Goal: Check status: Check status

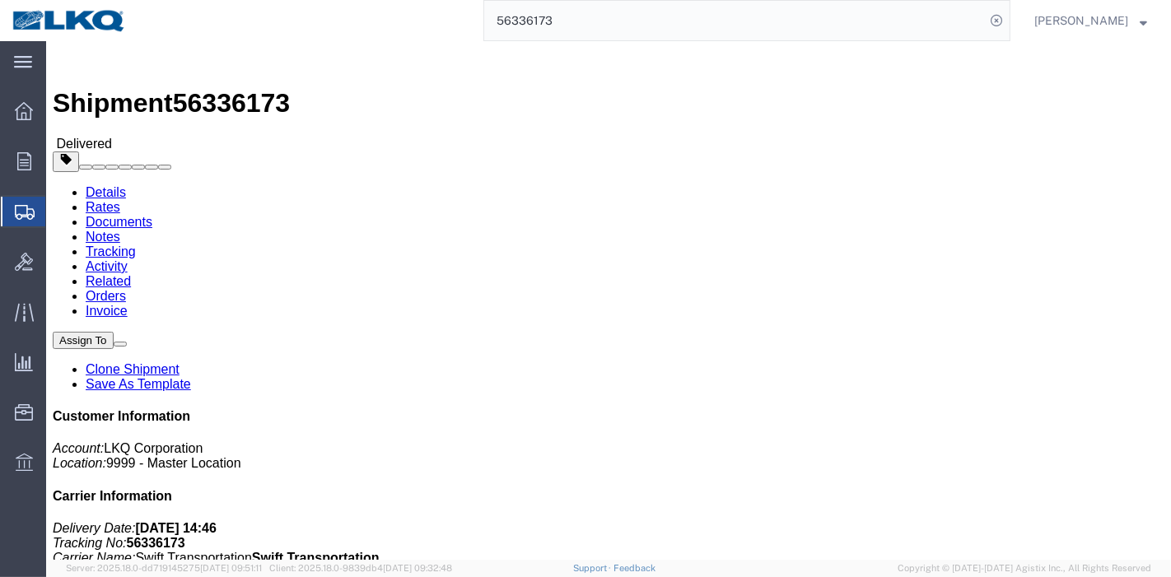
scroll to position [259, 0]
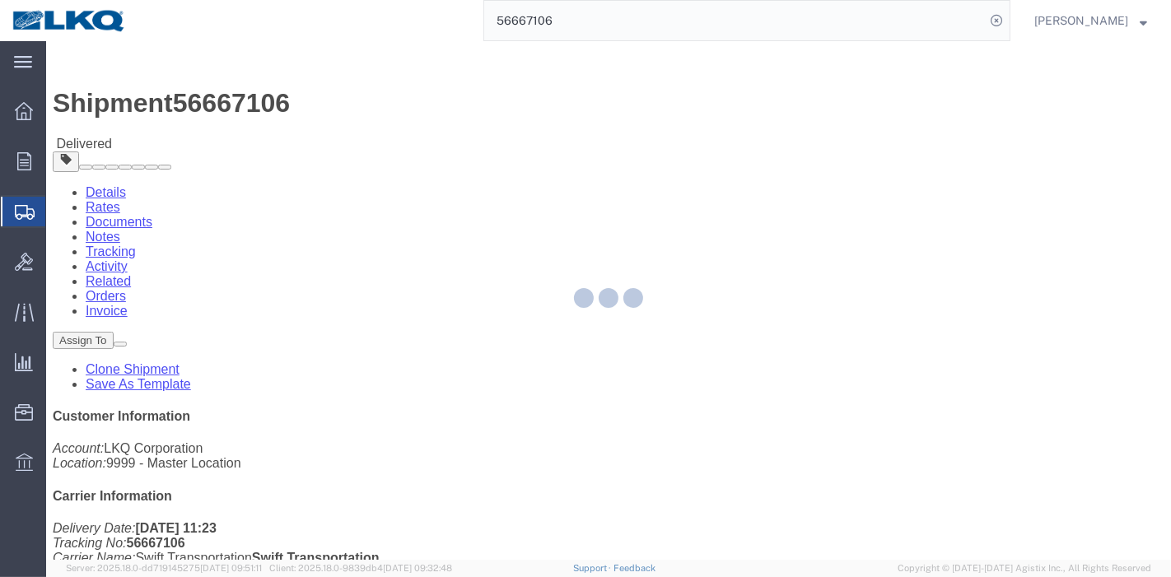
click at [174, 100] on div at bounding box center [608, 300] width 1125 height 519
click at [165, 100] on div at bounding box center [608, 300] width 1125 height 519
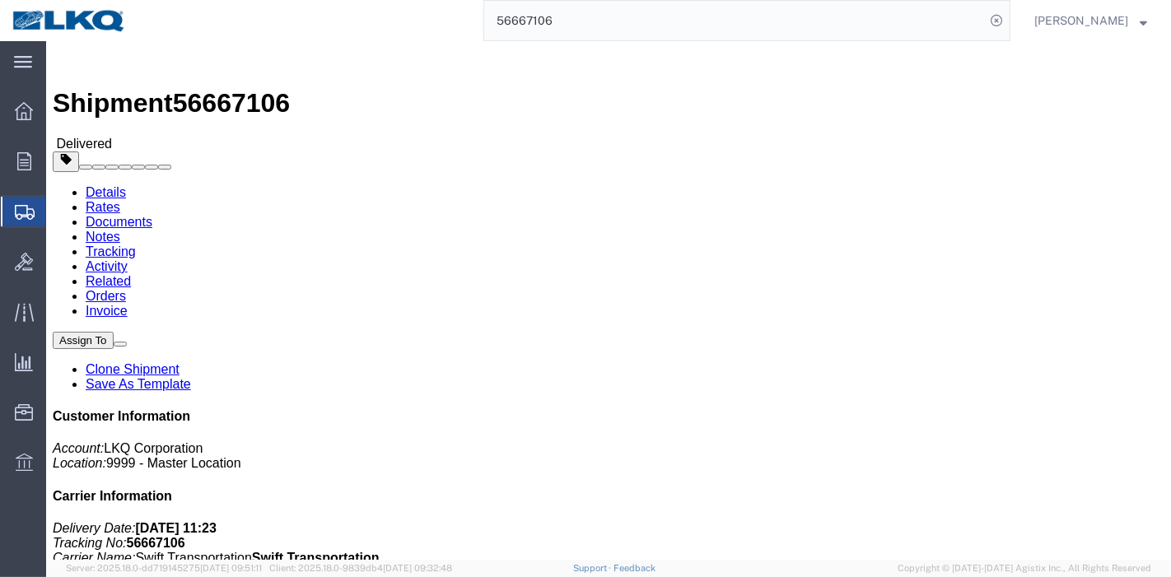
click link "Rates"
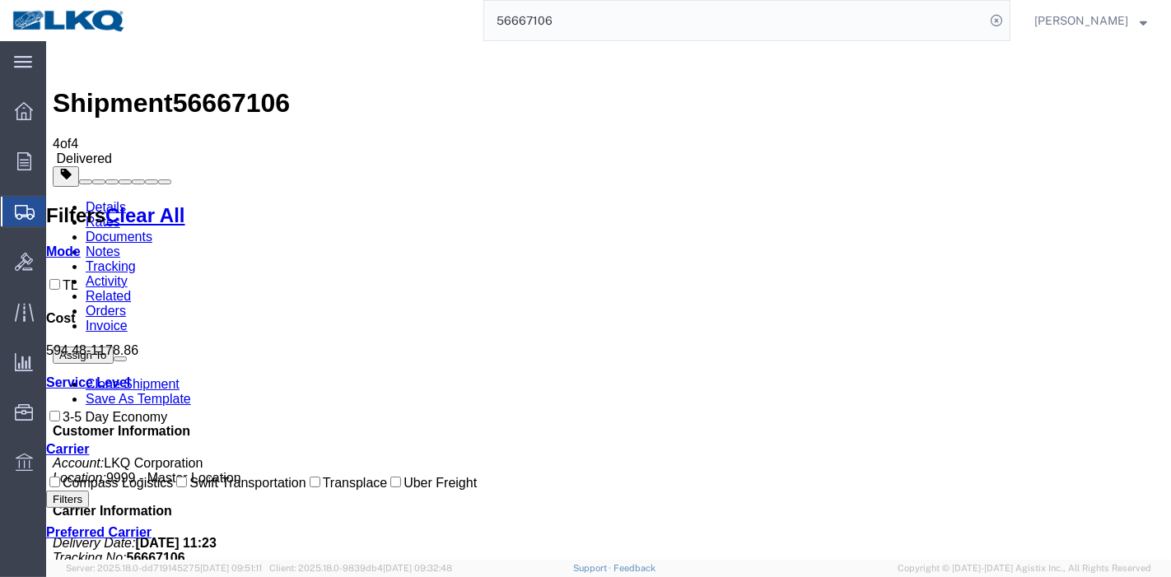
drag, startPoint x: 444, startPoint y: 34, endPoint x: 395, endPoint y: 36, distance: 49.5
click at [395, 35] on div "56667106" at bounding box center [574, 20] width 872 height 41
paste input "342152"
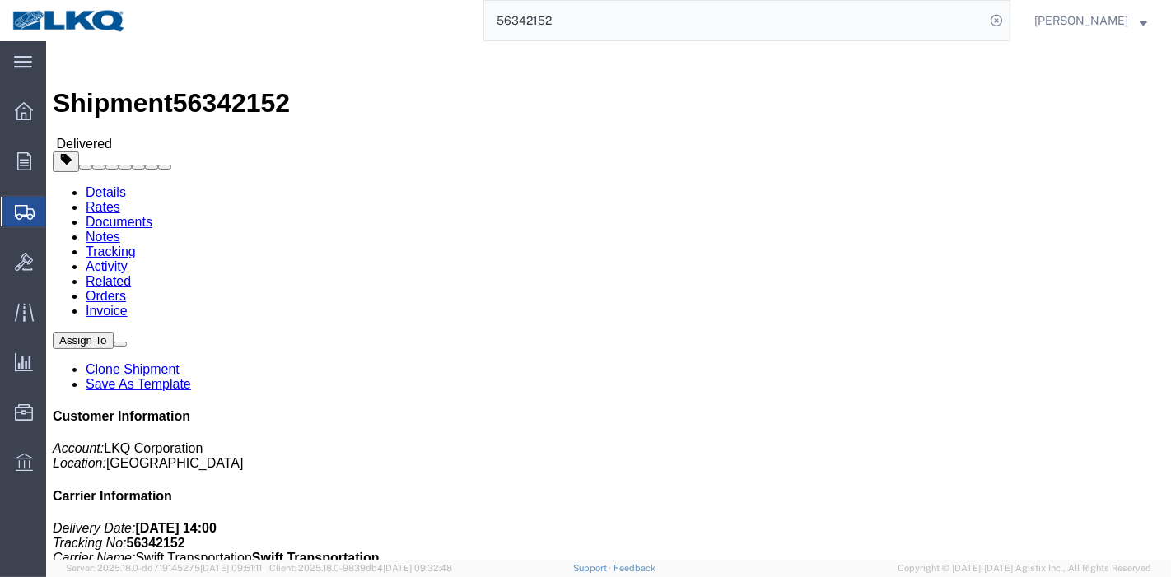
drag, startPoint x: 162, startPoint y: 102, endPoint x: 116, endPoint y: 61, distance: 61.8
click link "Rates"
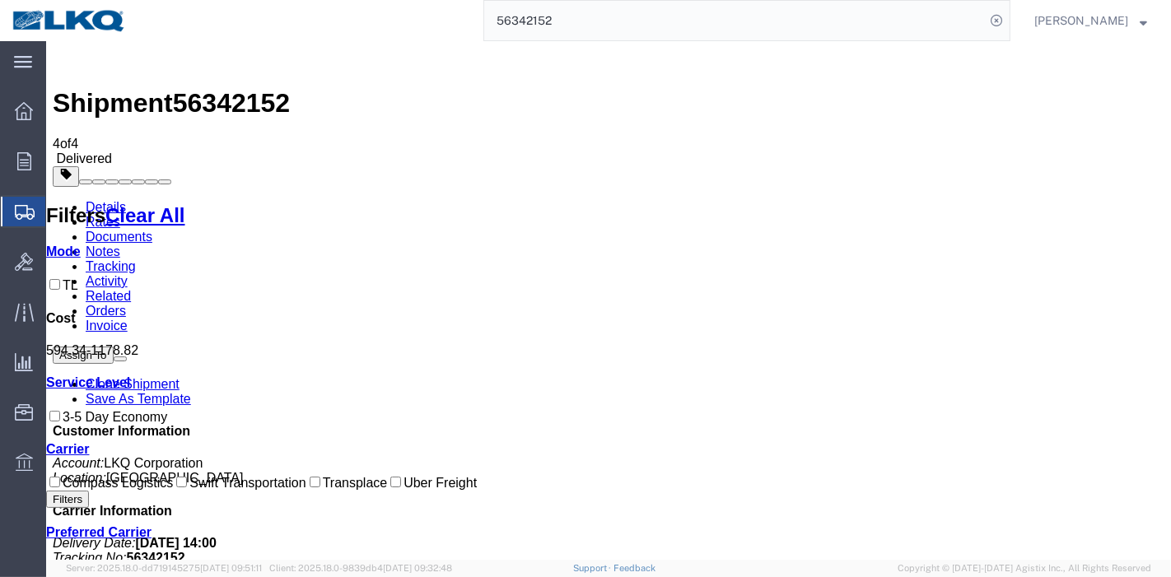
scroll to position [226, 0]
drag, startPoint x: 593, startPoint y: 50, endPoint x: 585, endPoint y: 47, distance: 8.9
click at [585, 49] on div "Shipment 56342152 4 of 4 Delivered Details Rates Documents Notes Tracking Activ…" at bounding box center [608, 436] width 1112 height 777
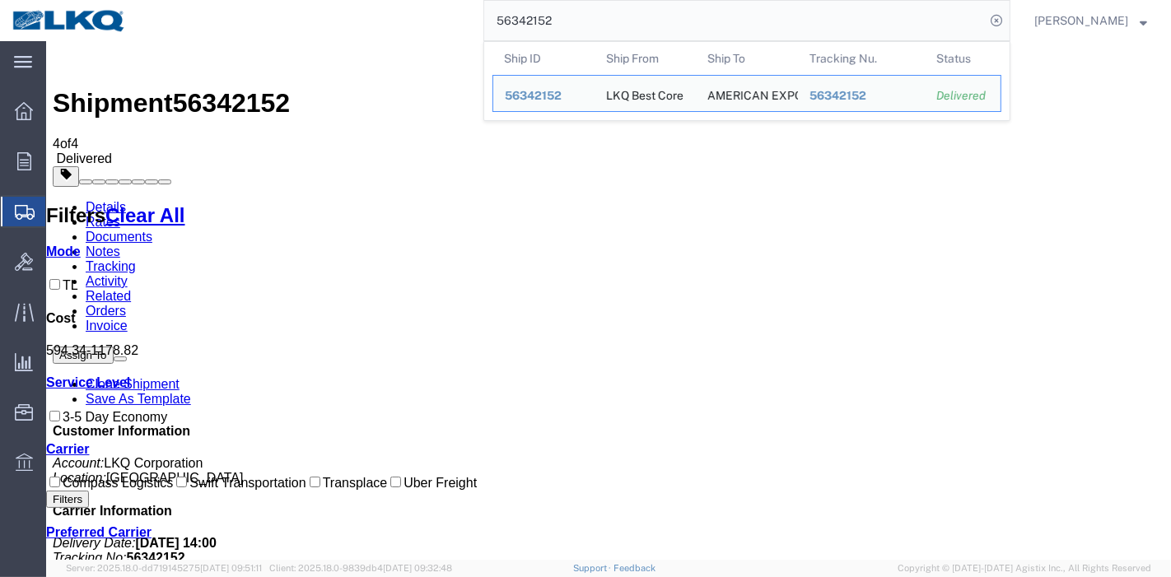
drag, startPoint x: 617, startPoint y: 27, endPoint x: 274, endPoint y: 36, distance: 342.7
click at [275, 36] on div "56342152 Ship ID Ship From Ship To Tracking Nu. Status Ship ID 56342152 Ship Fr…" at bounding box center [574, 20] width 872 height 41
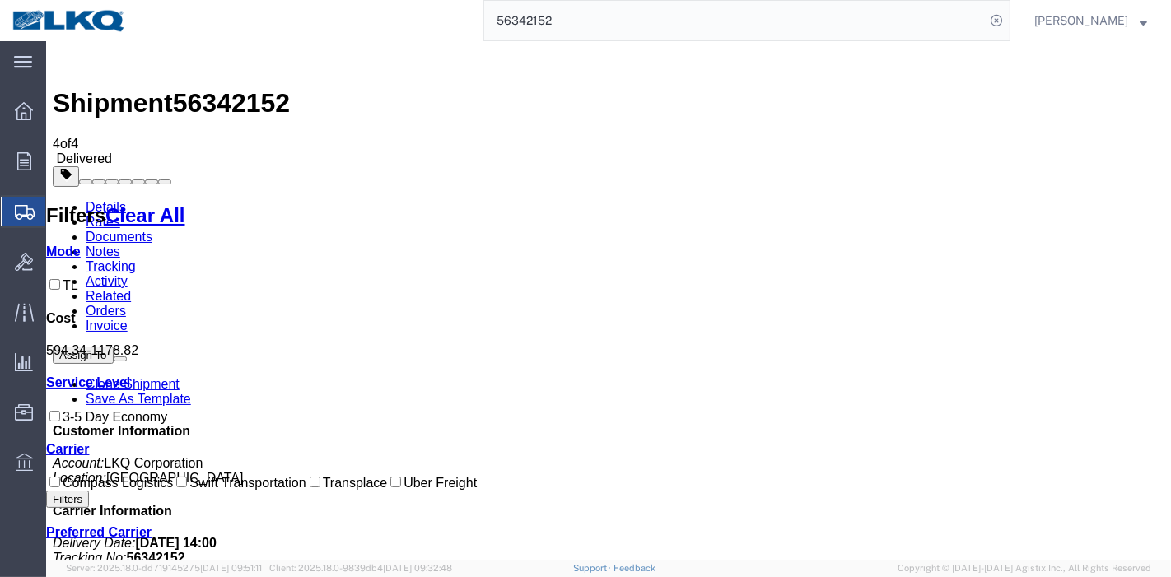
paste input "5631"
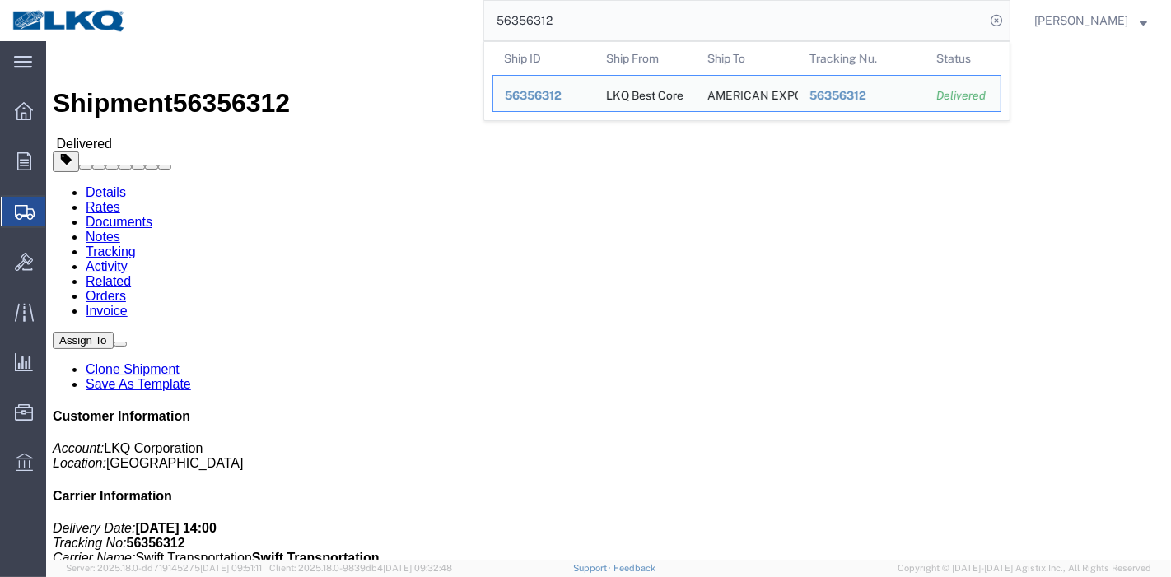
click link "Rates"
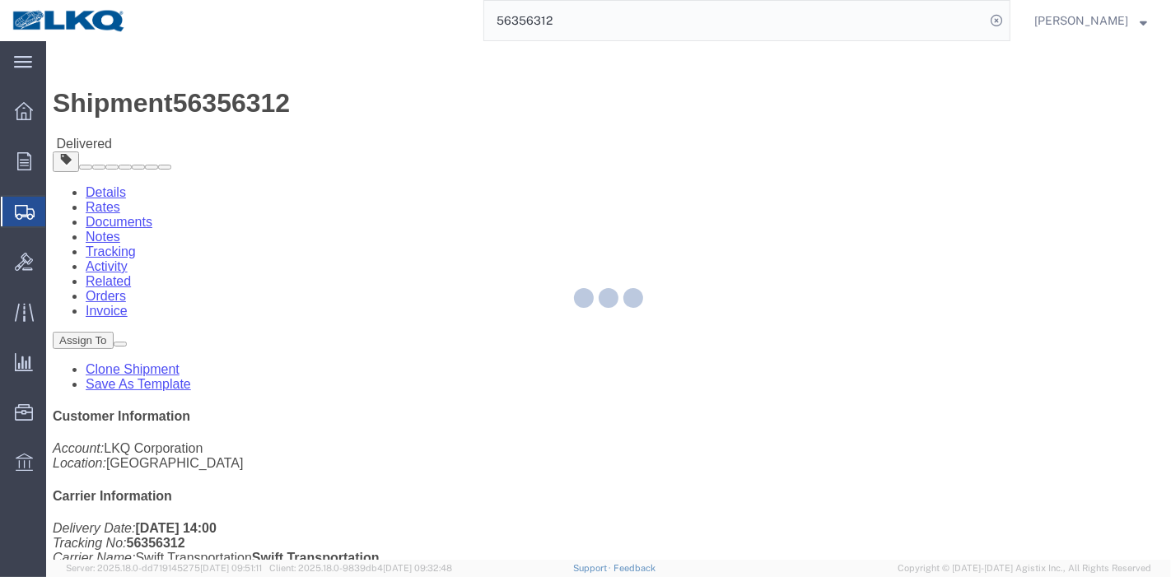
click at [156, 107] on div at bounding box center [608, 300] width 1125 height 519
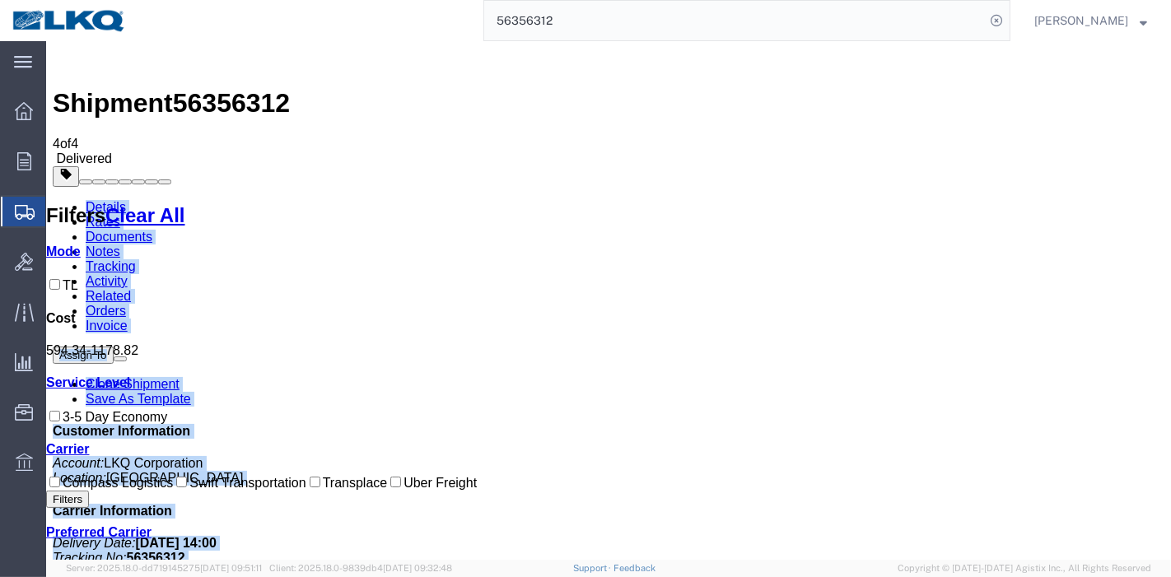
drag, startPoint x: 647, startPoint y: 48, endPoint x: 440, endPoint y: 19, distance: 209.5
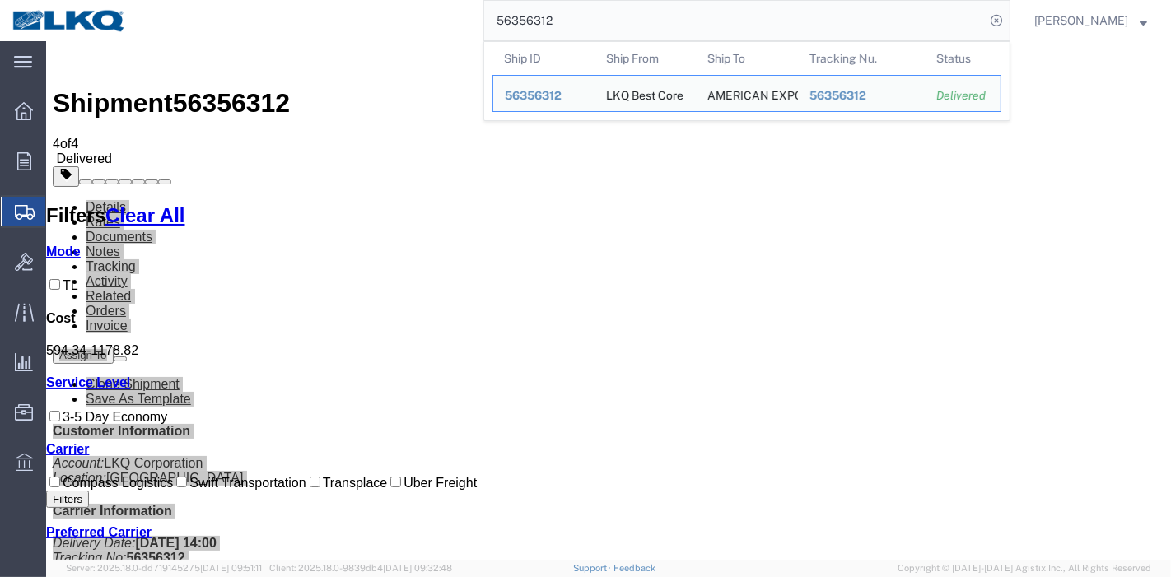
click at [635, 20] on input "56356312" at bounding box center [734, 21] width 501 height 40
drag, startPoint x: 641, startPoint y: 15, endPoint x: 392, endPoint y: 15, distance: 248.7
click at [392, 15] on div "56356312 Ship ID Ship From Ship To Tracking Nu. Status Ship ID 56356312 Ship Fr…" at bounding box center [574, 20] width 872 height 41
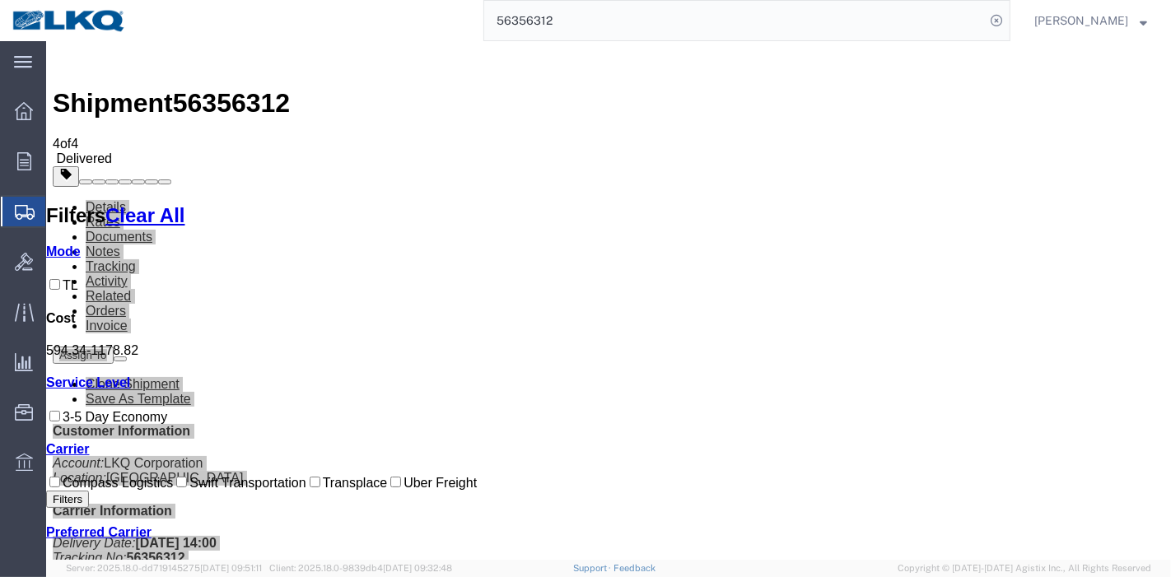
paste input "42129"
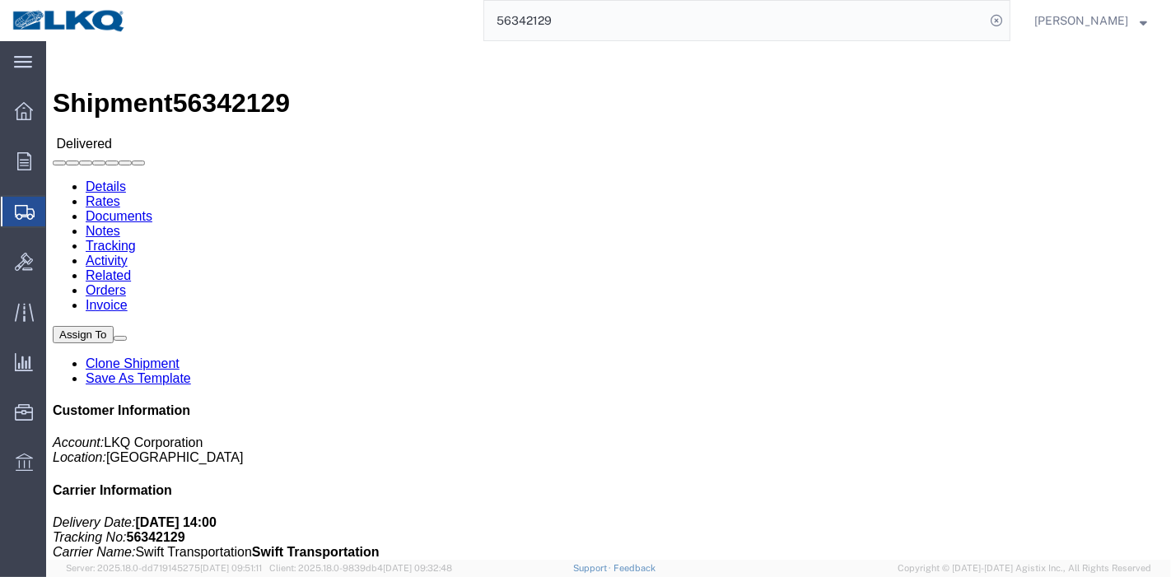
click link "Rates"
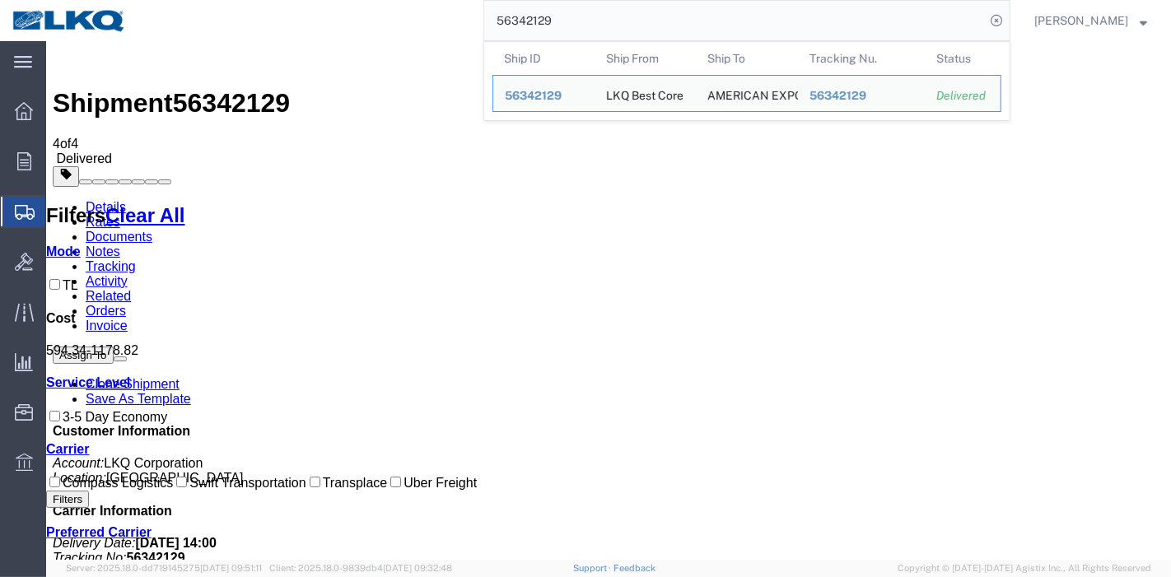
drag, startPoint x: 700, startPoint y: 77, endPoint x: 221, endPoint y: 81, distance: 479.4
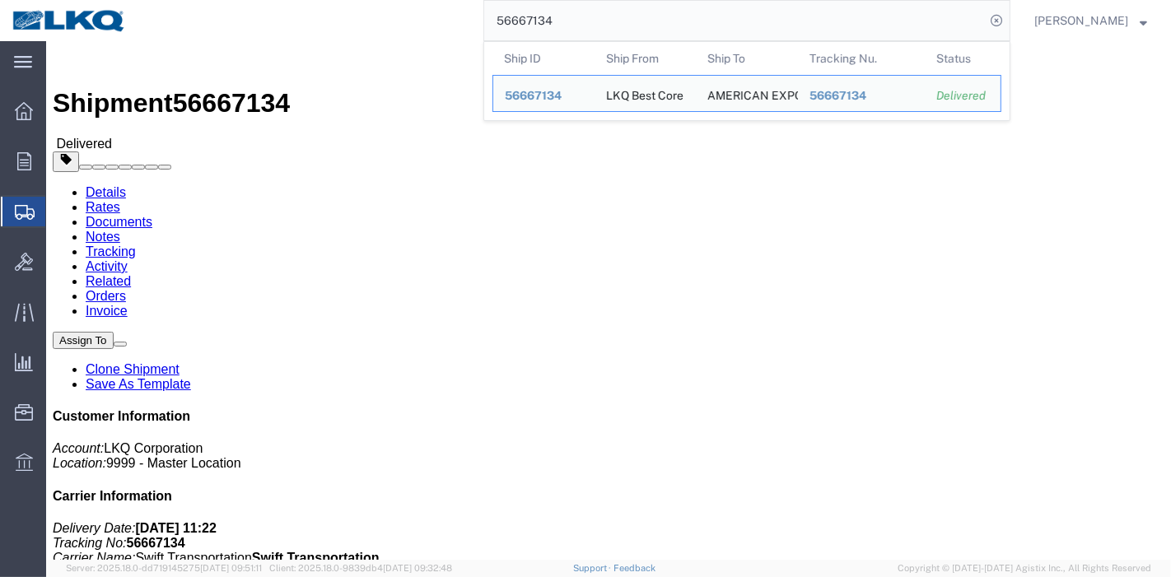
drag, startPoint x: 640, startPoint y: 32, endPoint x: 391, endPoint y: 5, distance: 250.2
type input "5"
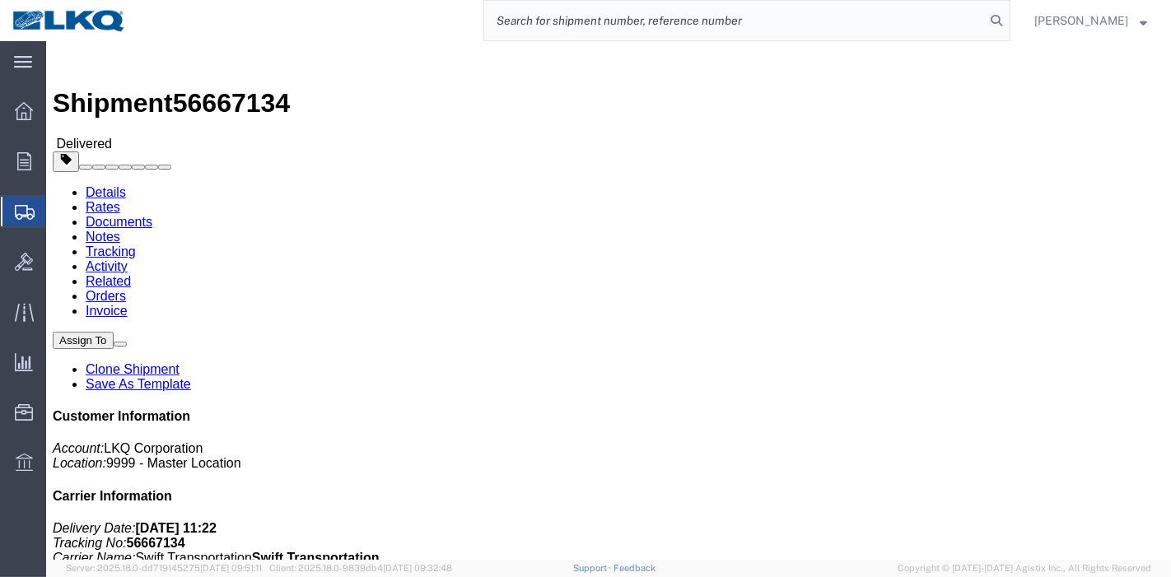
paste input "56685498"
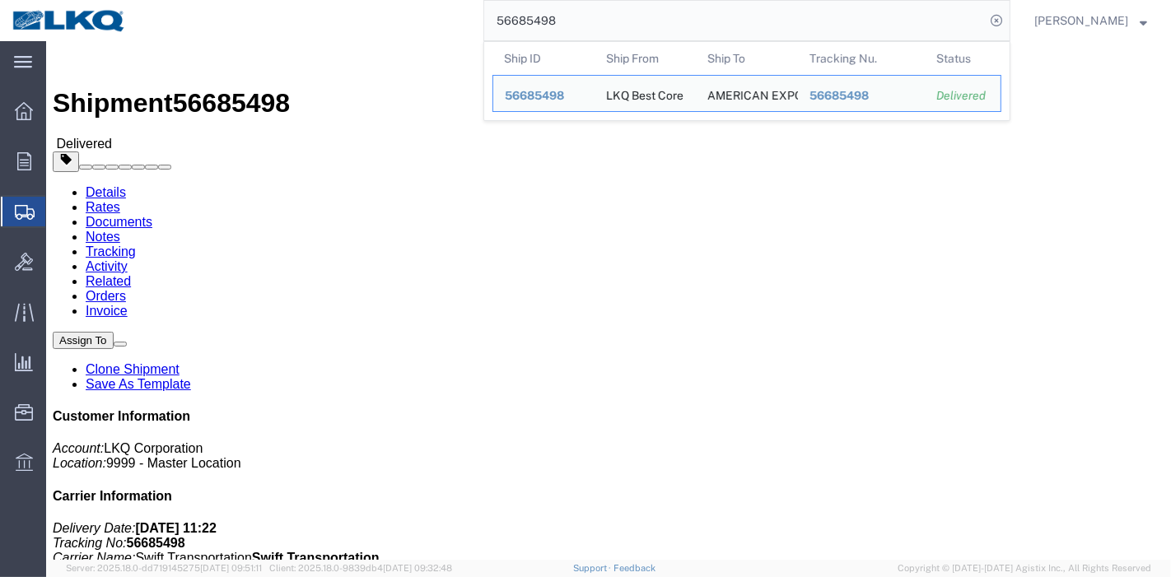
drag, startPoint x: 665, startPoint y: 30, endPoint x: 348, endPoint y: 30, distance: 317.1
click at [348, 30] on div "56685498 Ship ID Ship From Ship To Tracking Nu. Status Ship ID 56685498 Ship Fr…" at bounding box center [574, 20] width 872 height 41
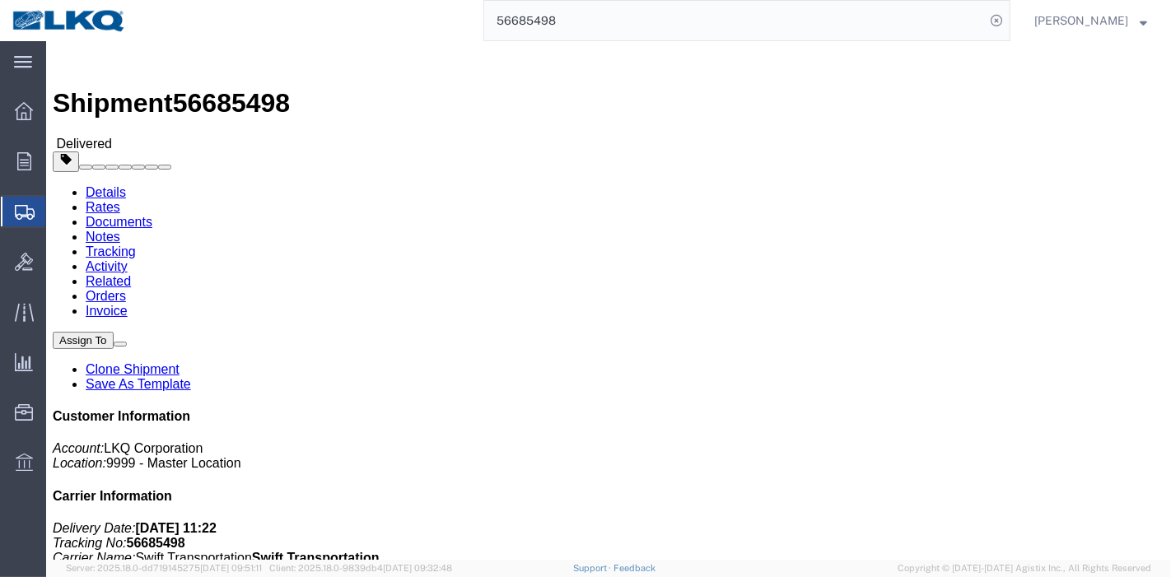
paste input "246"
type input "56685246"
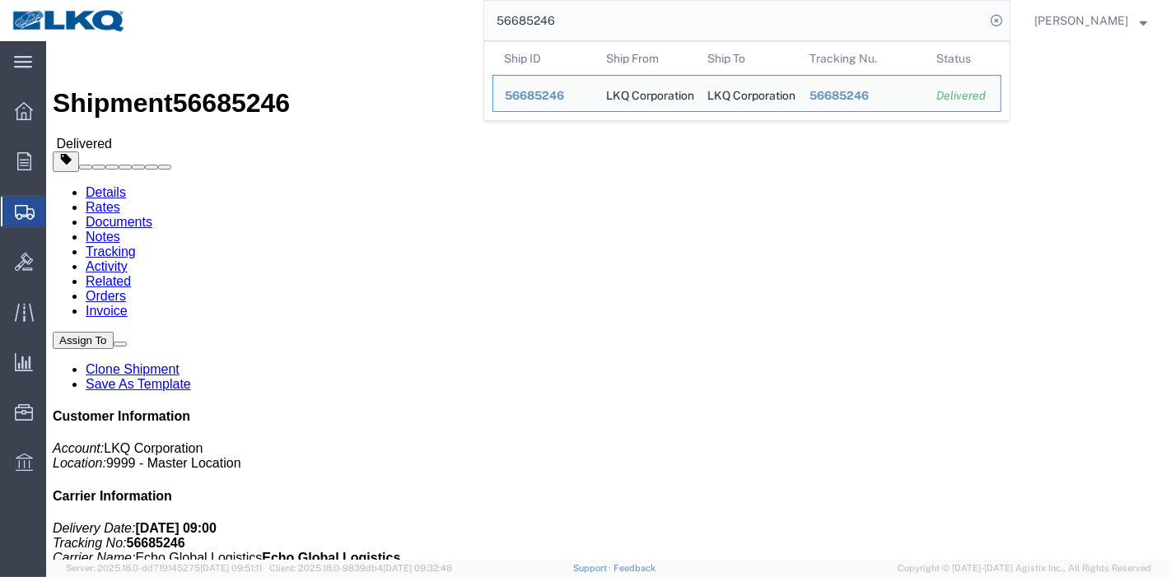
drag, startPoint x: 161, startPoint y: 103, endPoint x: 115, endPoint y: 63, distance: 60.7
click link "Rates"
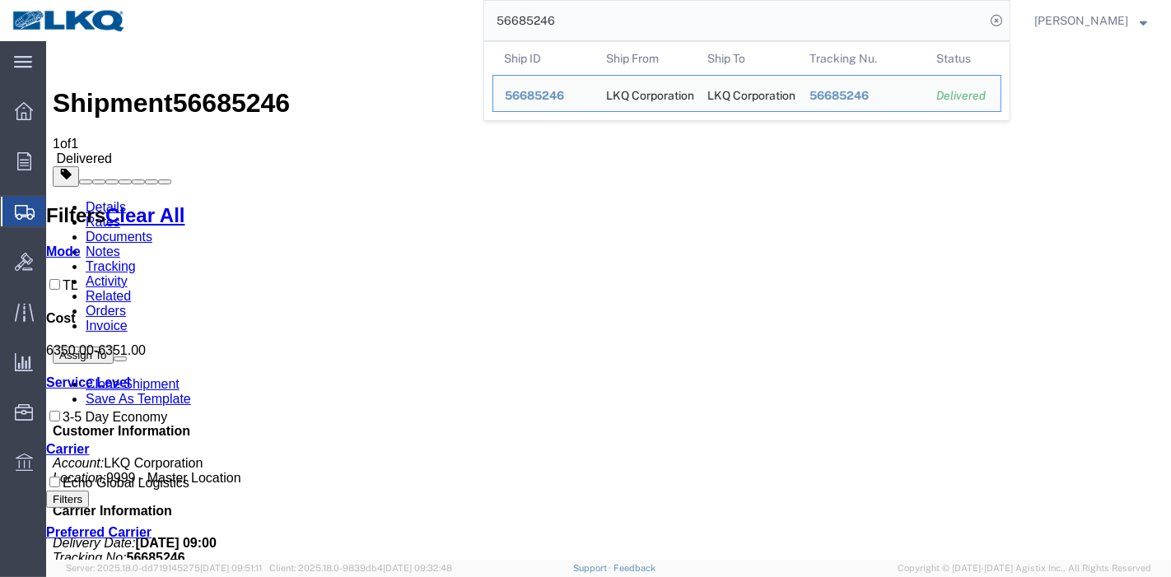
drag, startPoint x: 675, startPoint y: 21, endPoint x: 317, endPoint y: 23, distance: 357.5
click at [320, 25] on div "56685246 Ship ID Ship From Ship To Tracking Nu. Status Ship ID 56685246 Ship Fr…" at bounding box center [574, 20] width 872 height 41
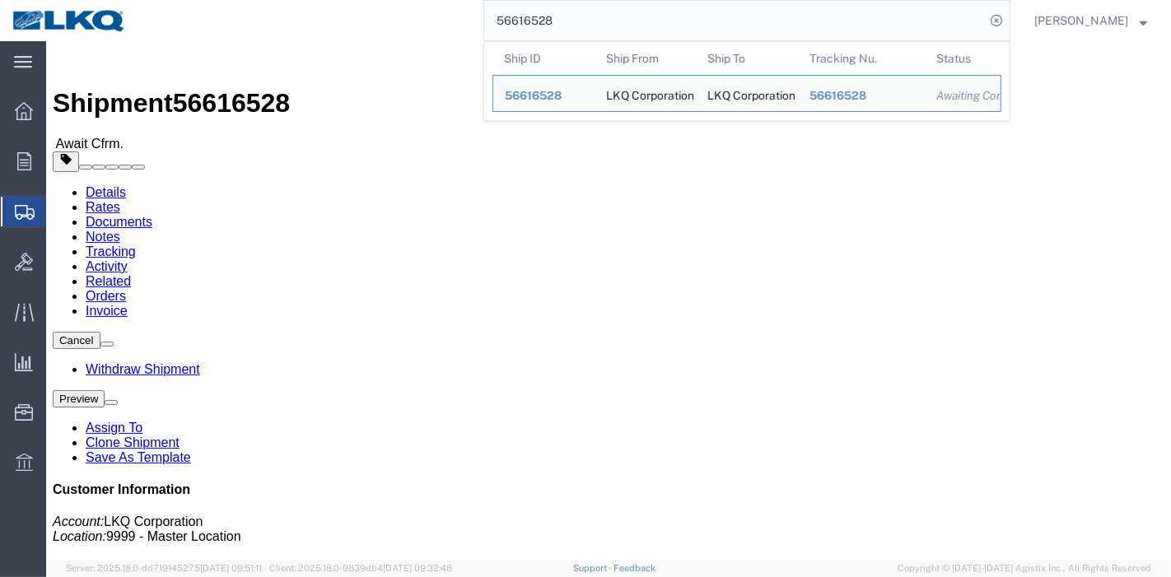
click link "Rates"
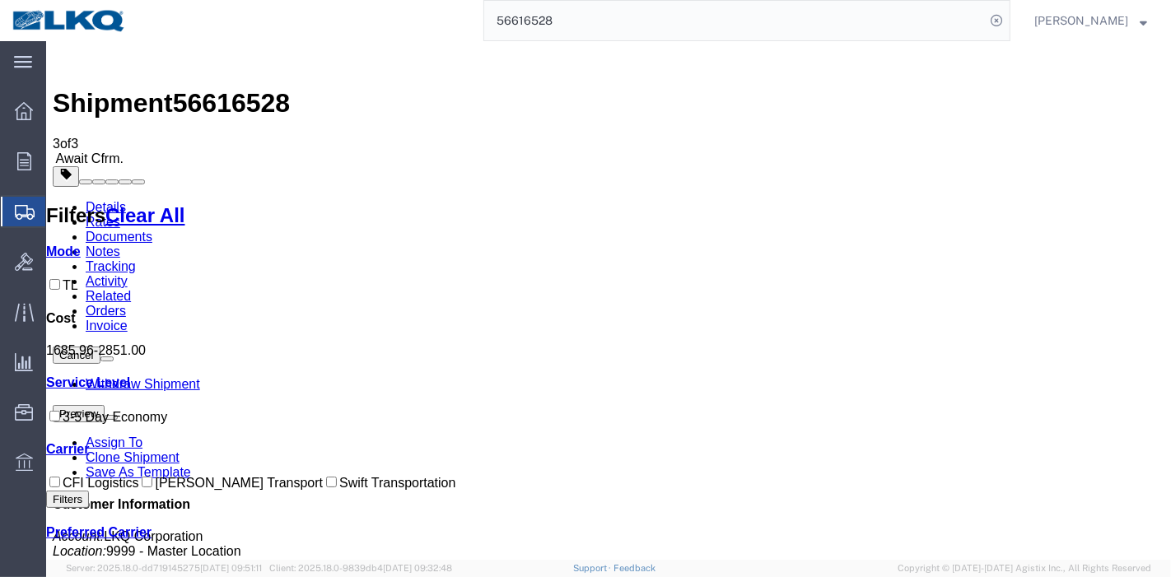
click at [231, 88] on span "56616528" at bounding box center [230, 103] width 117 height 30
copy span "56616528"
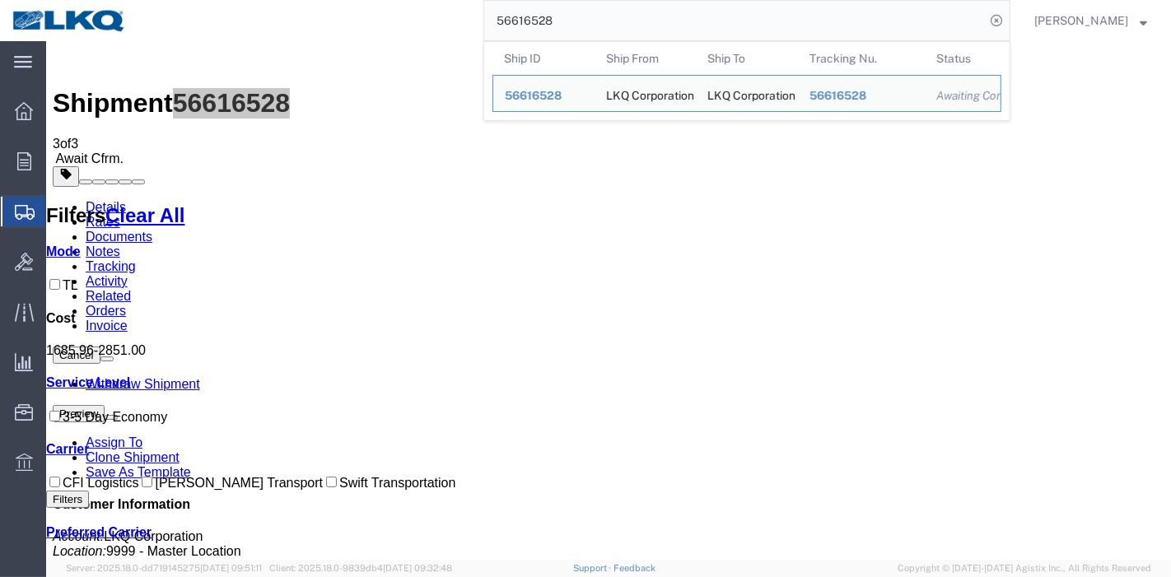
drag, startPoint x: 578, startPoint y: 22, endPoint x: 432, endPoint y: 23, distance: 146.6
click at [432, 23] on div "56616528 Ship ID Ship From Ship To Tracking Nu. Status Ship ID 56616528 Ship Fr…" at bounding box center [574, 20] width 872 height 41
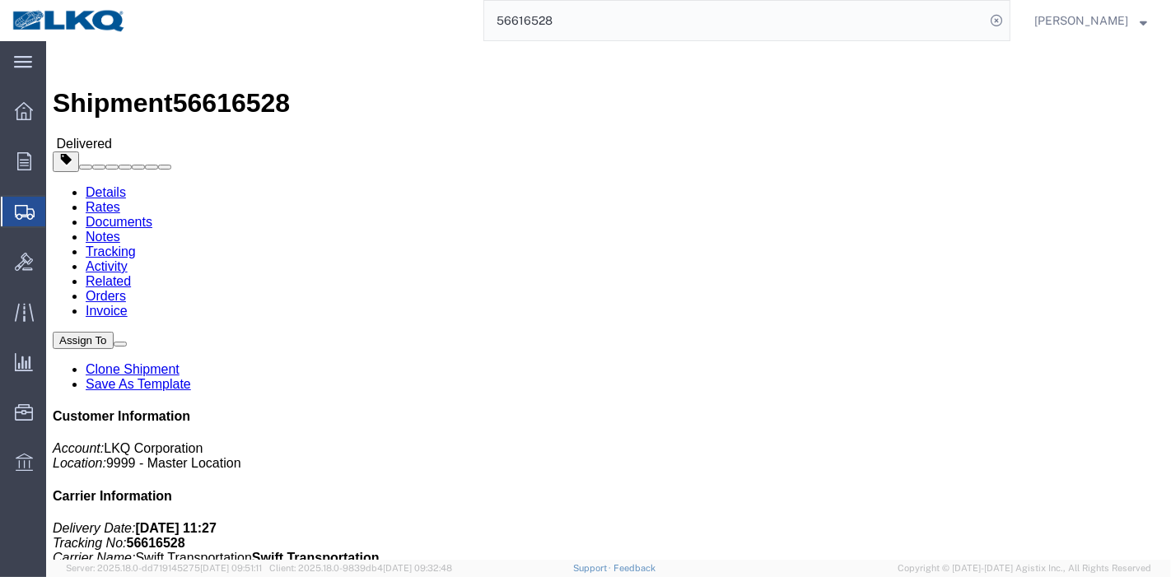
scroll to position [259, 0]
drag, startPoint x: 592, startPoint y: 31, endPoint x: 369, endPoint y: 40, distance: 223.4
click at [369, 40] on div "56616528" at bounding box center [574, 20] width 872 height 41
paste input "5272200"
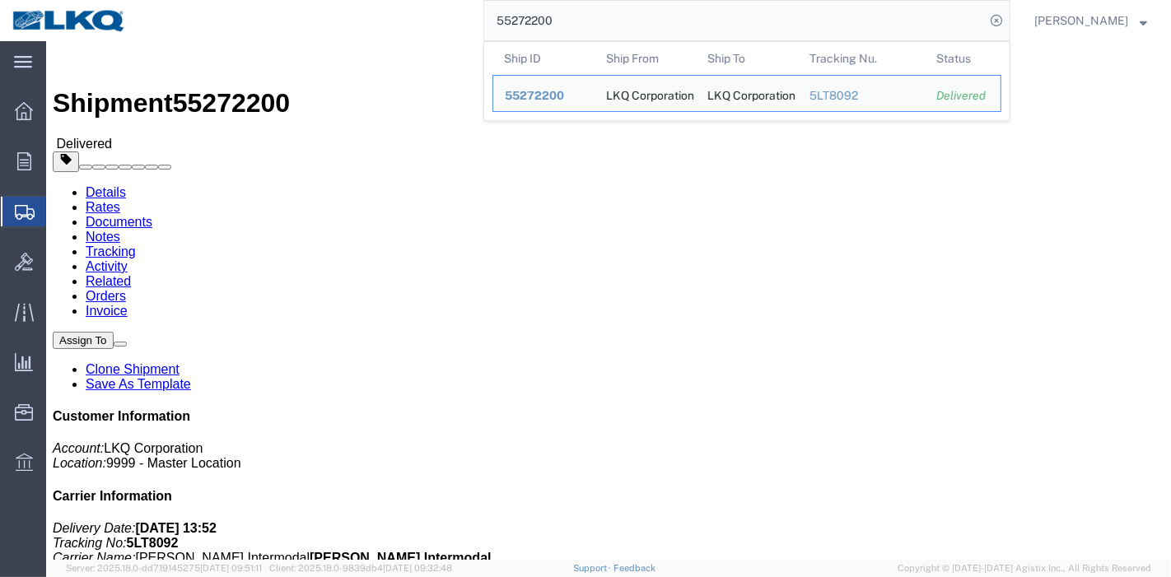
drag, startPoint x: 100, startPoint y: 58, endPoint x: 114, endPoint y: 91, distance: 34.7
click link "Rates"
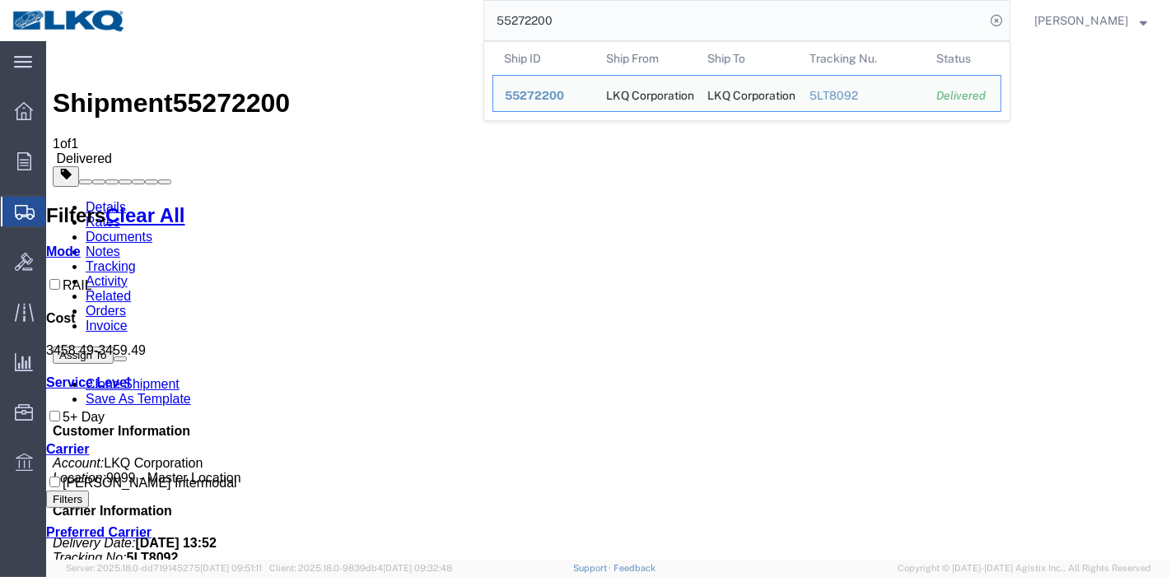
drag, startPoint x: 581, startPoint y: 26, endPoint x: 424, endPoint y: 16, distance: 156.8
click at [424, 16] on div "55272200 Ship ID Ship From Ship To Tracking Nu. Status Ship ID 55272200 Ship Fr…" at bounding box center [574, 20] width 872 height 41
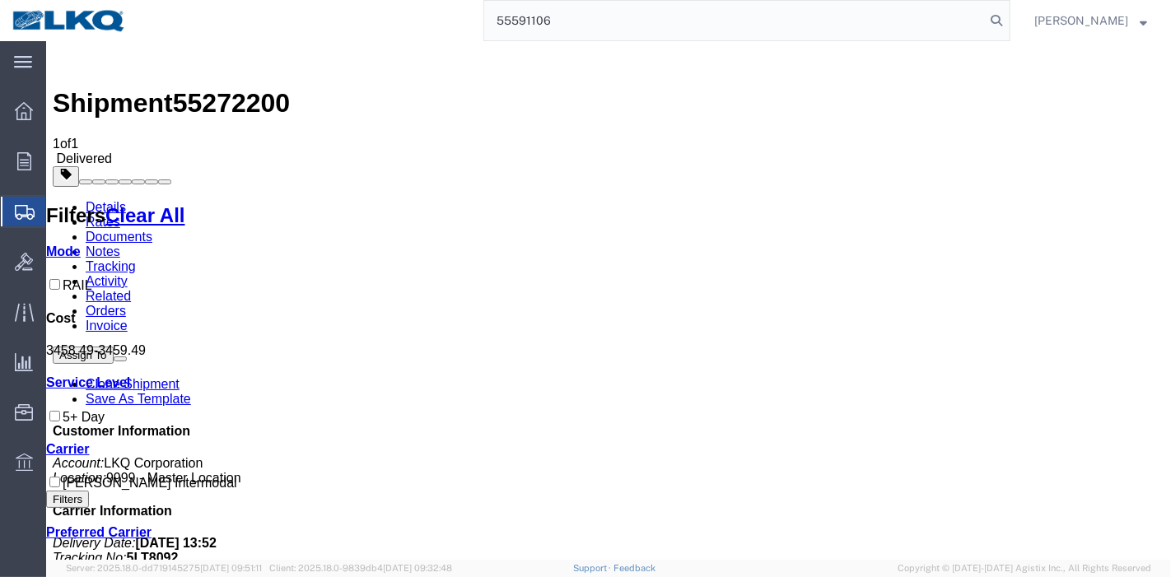
type input "55591106"
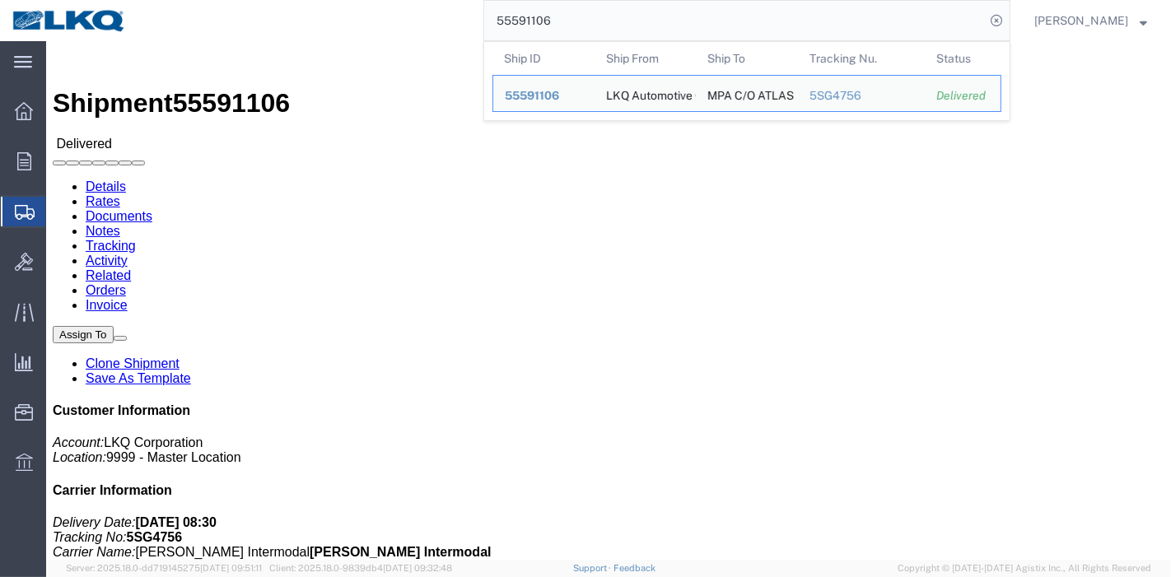
drag, startPoint x: 132, startPoint y: 66, endPoint x: 112, endPoint y: 61, distance: 20.4
click link "Rates"
